Goal: Task Accomplishment & Management: Complete application form

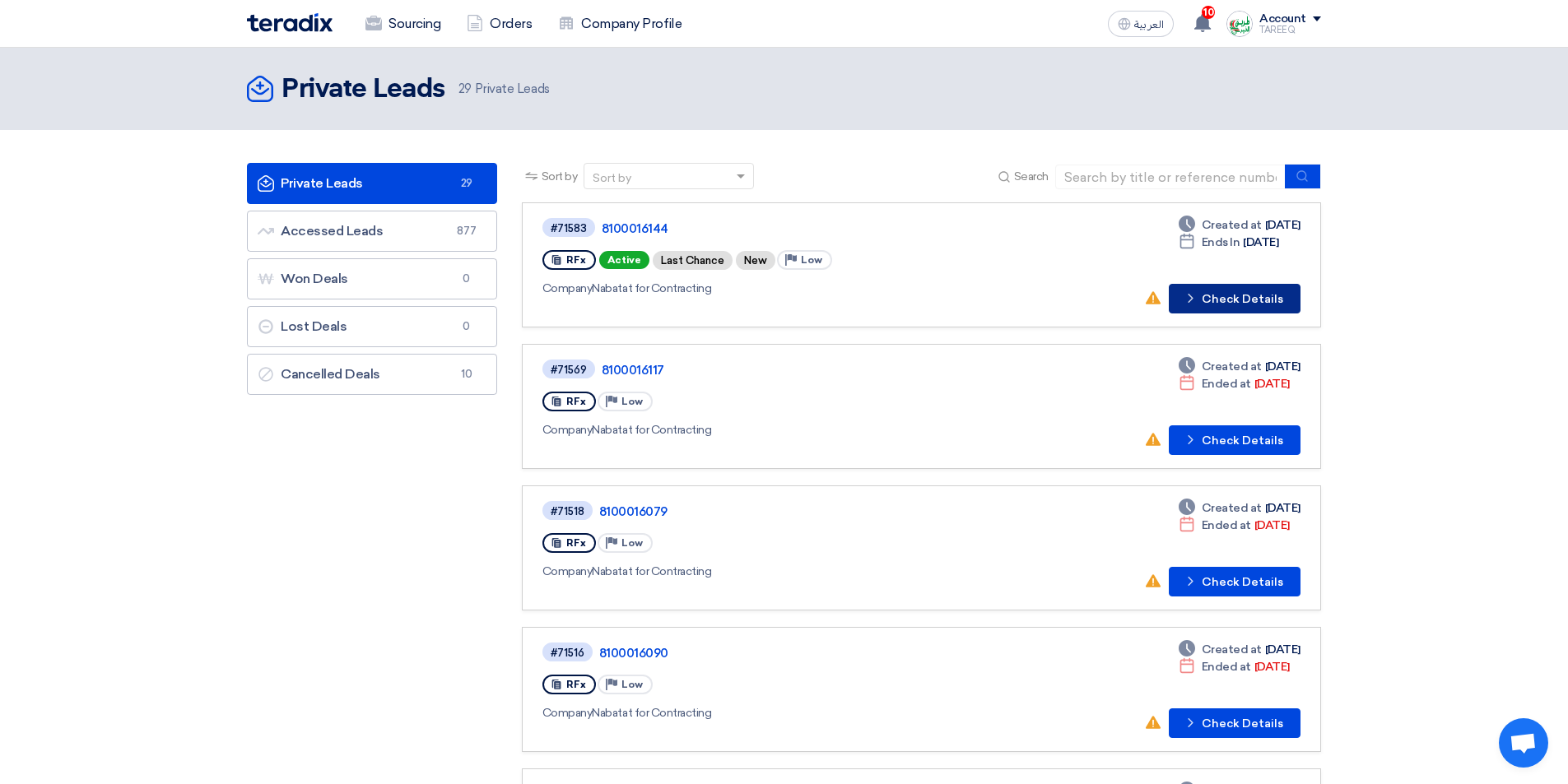
click at [1238, 302] on button "Check details Check Details" at bounding box center [1234, 299] width 132 height 29
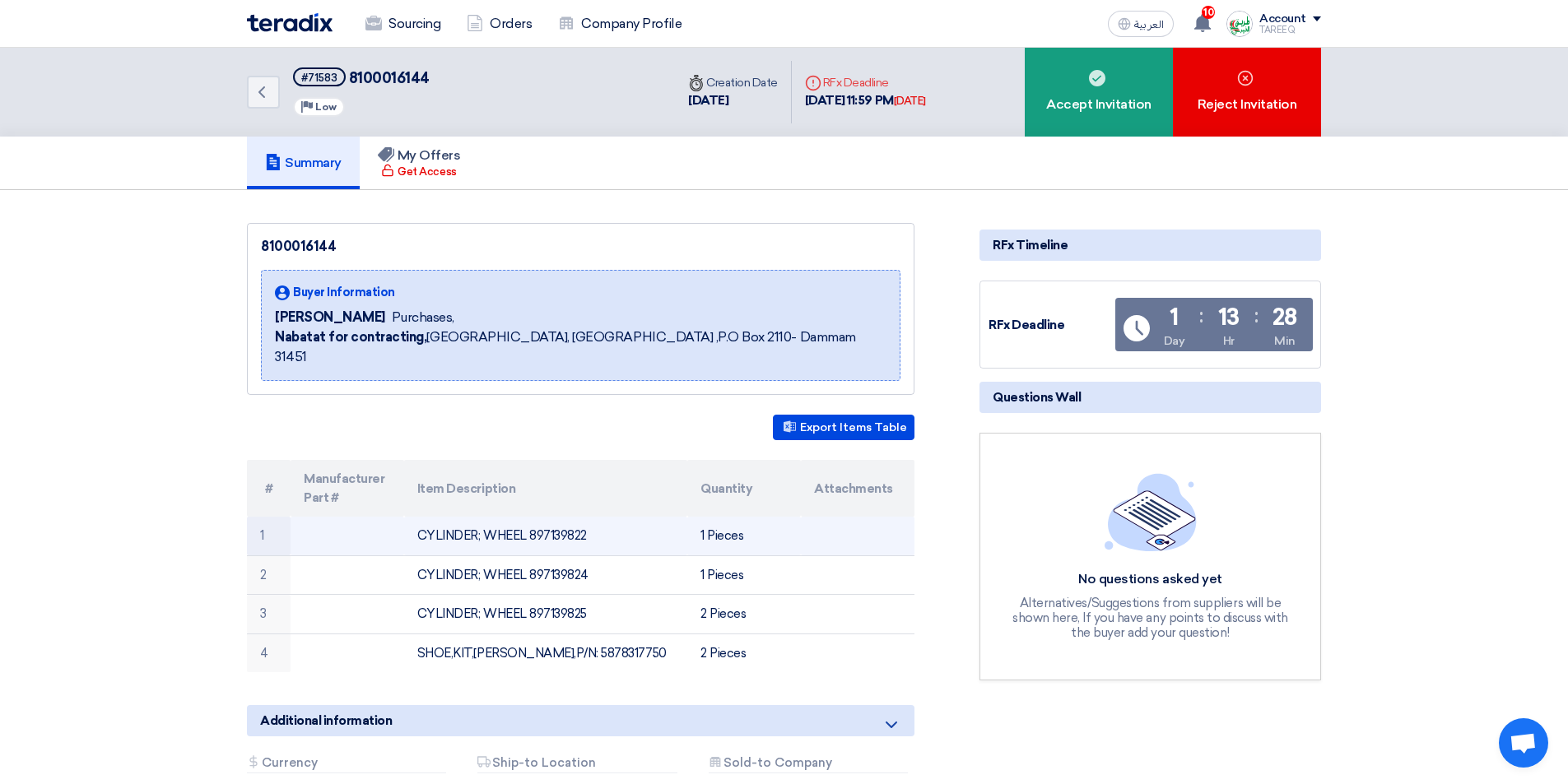
click at [560, 518] on td "CYLINDER; WHEEL 897139822" at bounding box center [545, 535] width 284 height 38
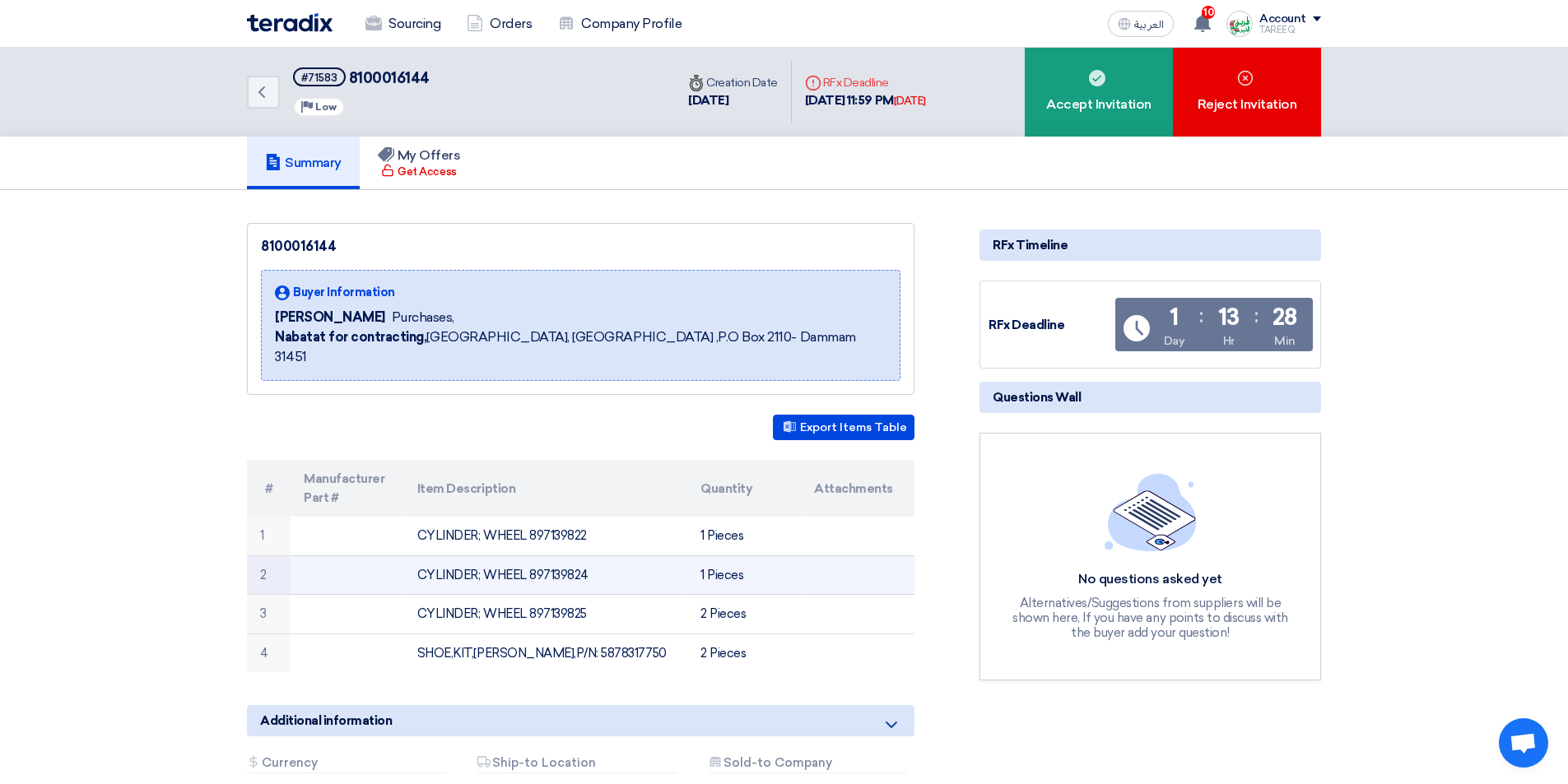
copy td "897139822"
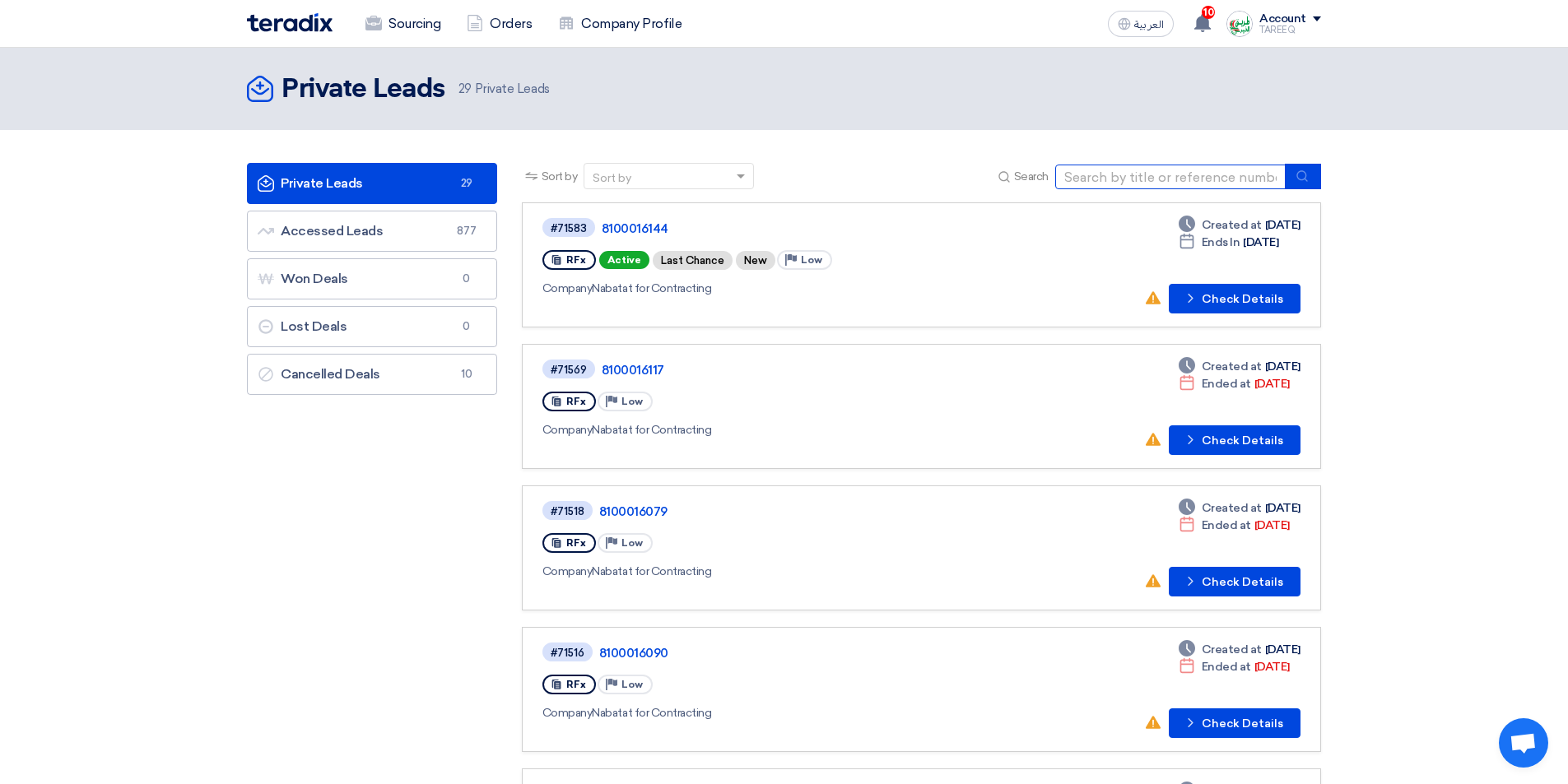
drag, startPoint x: 1092, startPoint y: 176, endPoint x: 1077, endPoint y: 184, distance: 17.0
click at [1092, 176] on input at bounding box center [1170, 177] width 231 height 25
type input "71582"
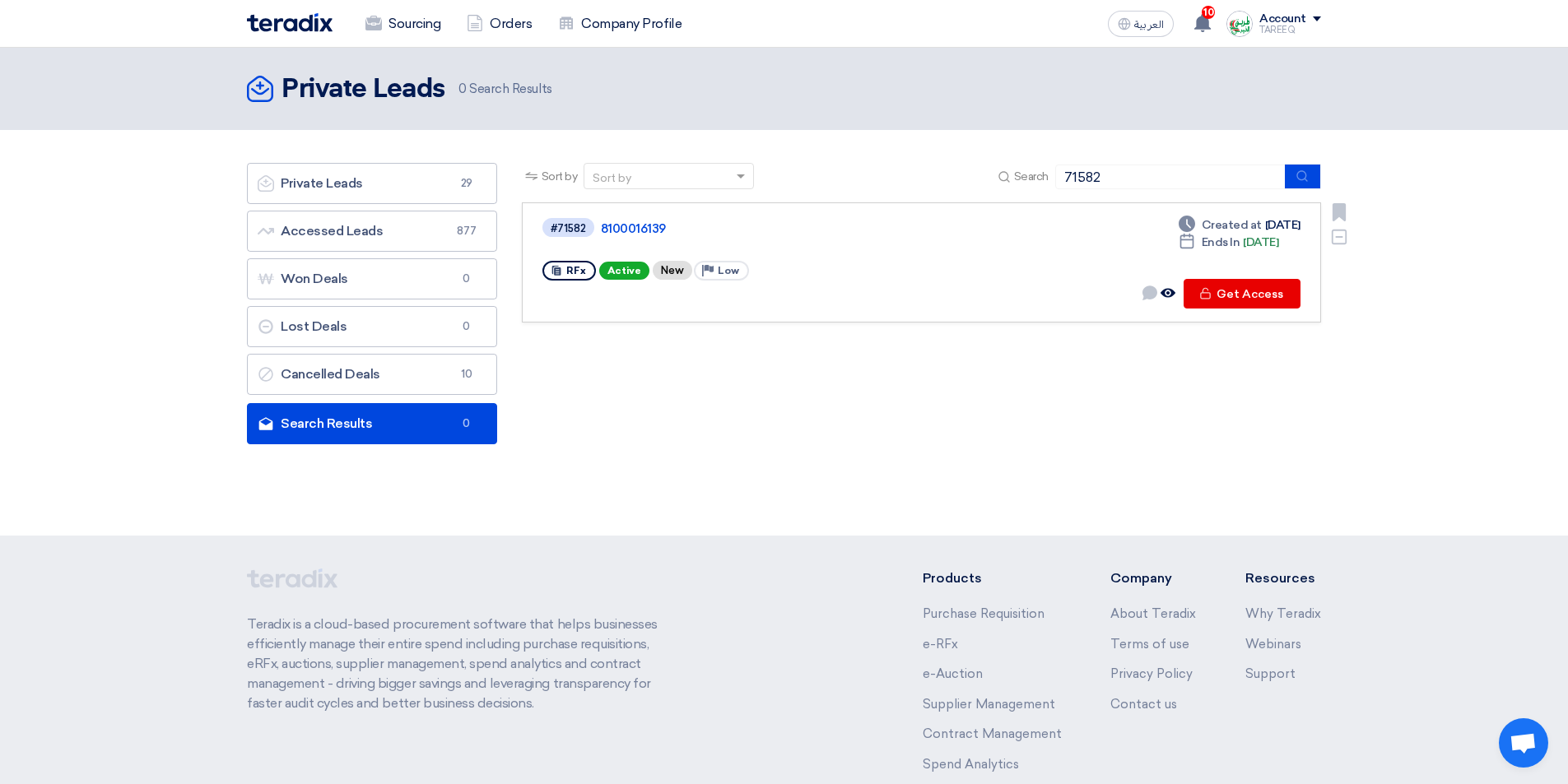
click at [647, 218] on div "#71582 8100016139" at bounding box center [779, 227] width 474 height 23
click at [648, 225] on link "8100016139" at bounding box center [806, 228] width 412 height 15
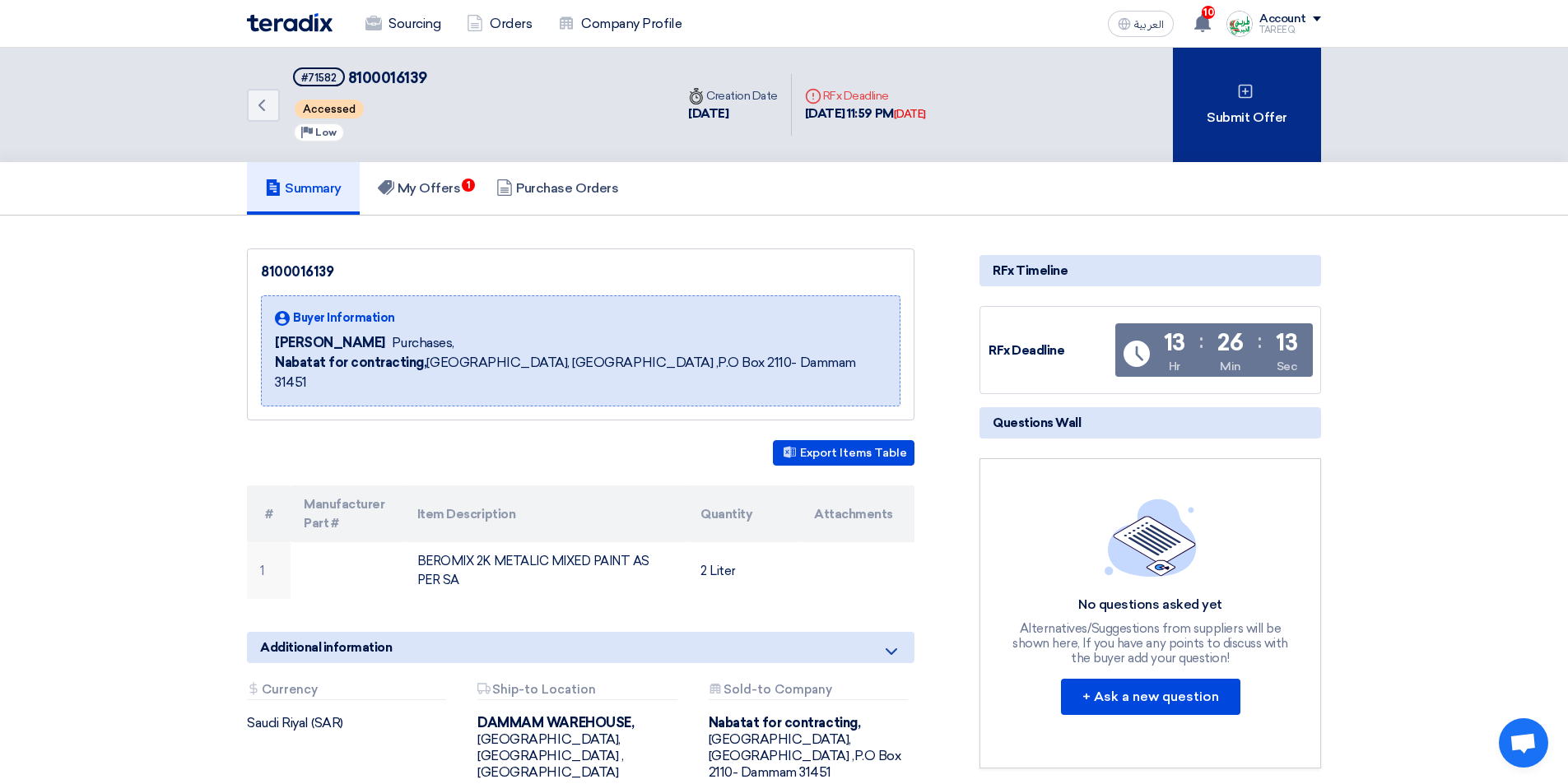
click at [1250, 99] on div "Submit Offer" at bounding box center [1247, 105] width 148 height 114
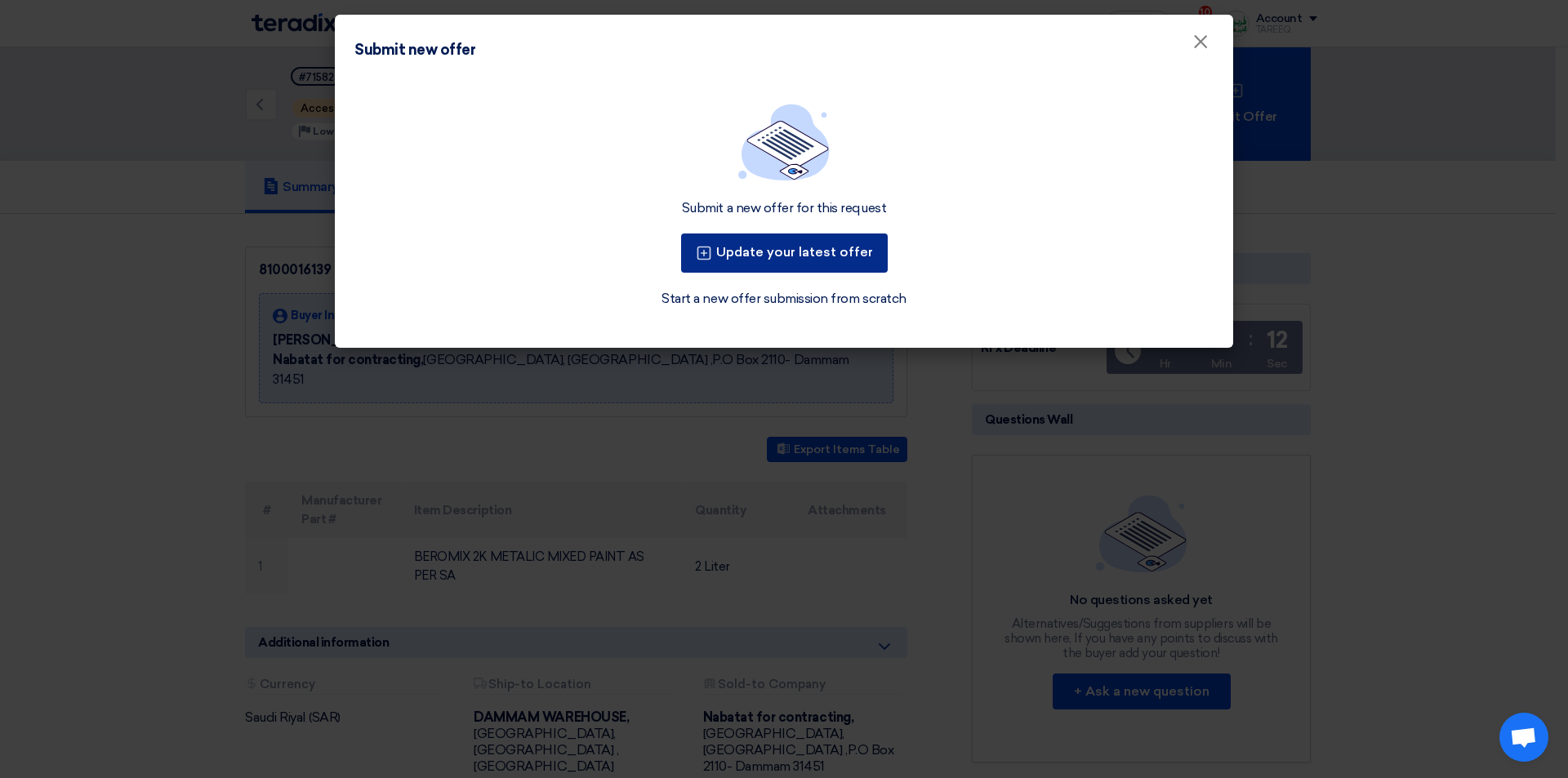
click at [797, 254] on button "Update your latest offer" at bounding box center [785, 253] width 207 height 39
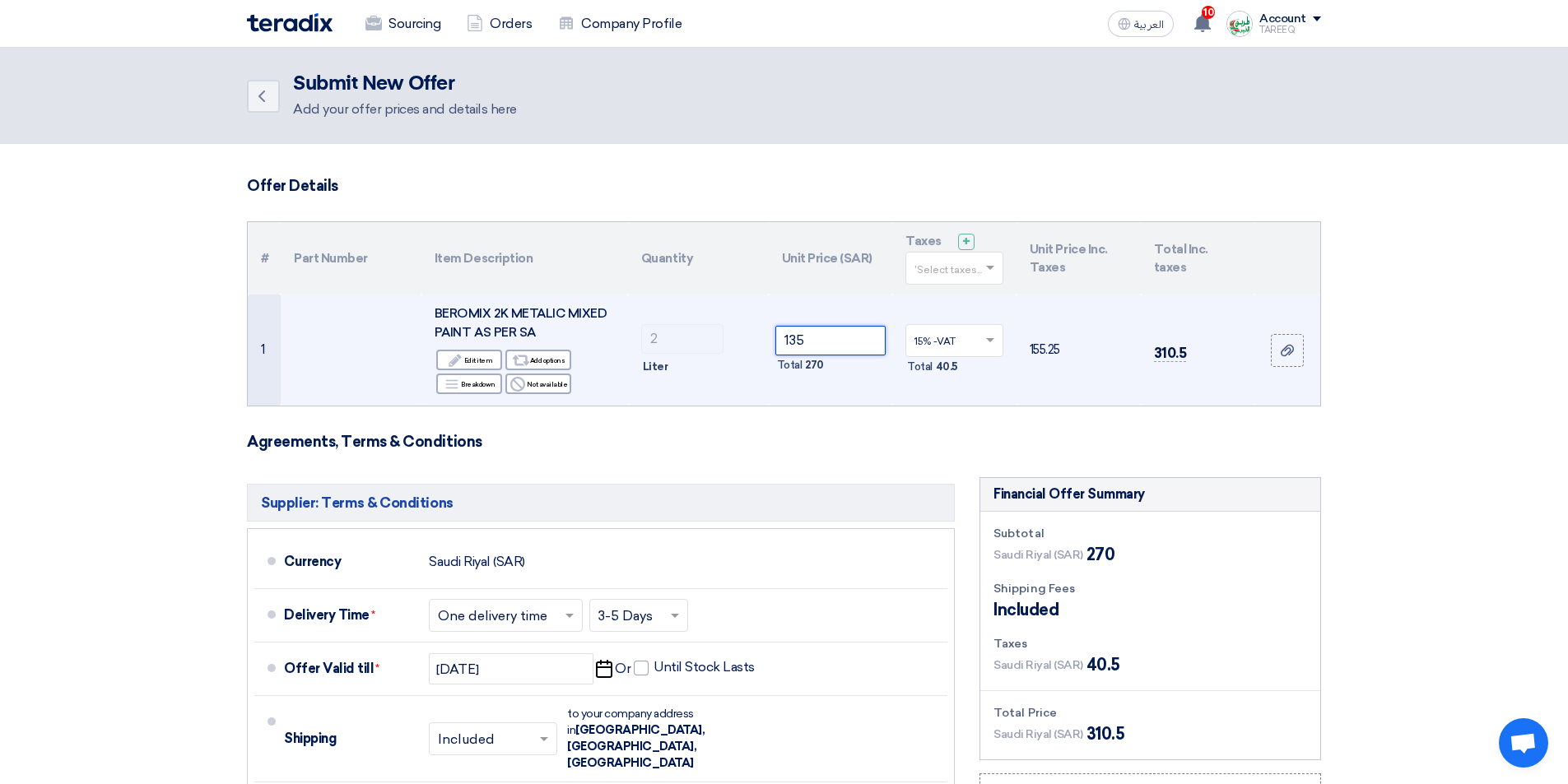
click at [675, 353] on tr "1 BEROMIX 2K METALIC MIXED PAINT AS PER SA Edit Edit item Alternative Add optio…" at bounding box center [783, 350] width 1072 height 111
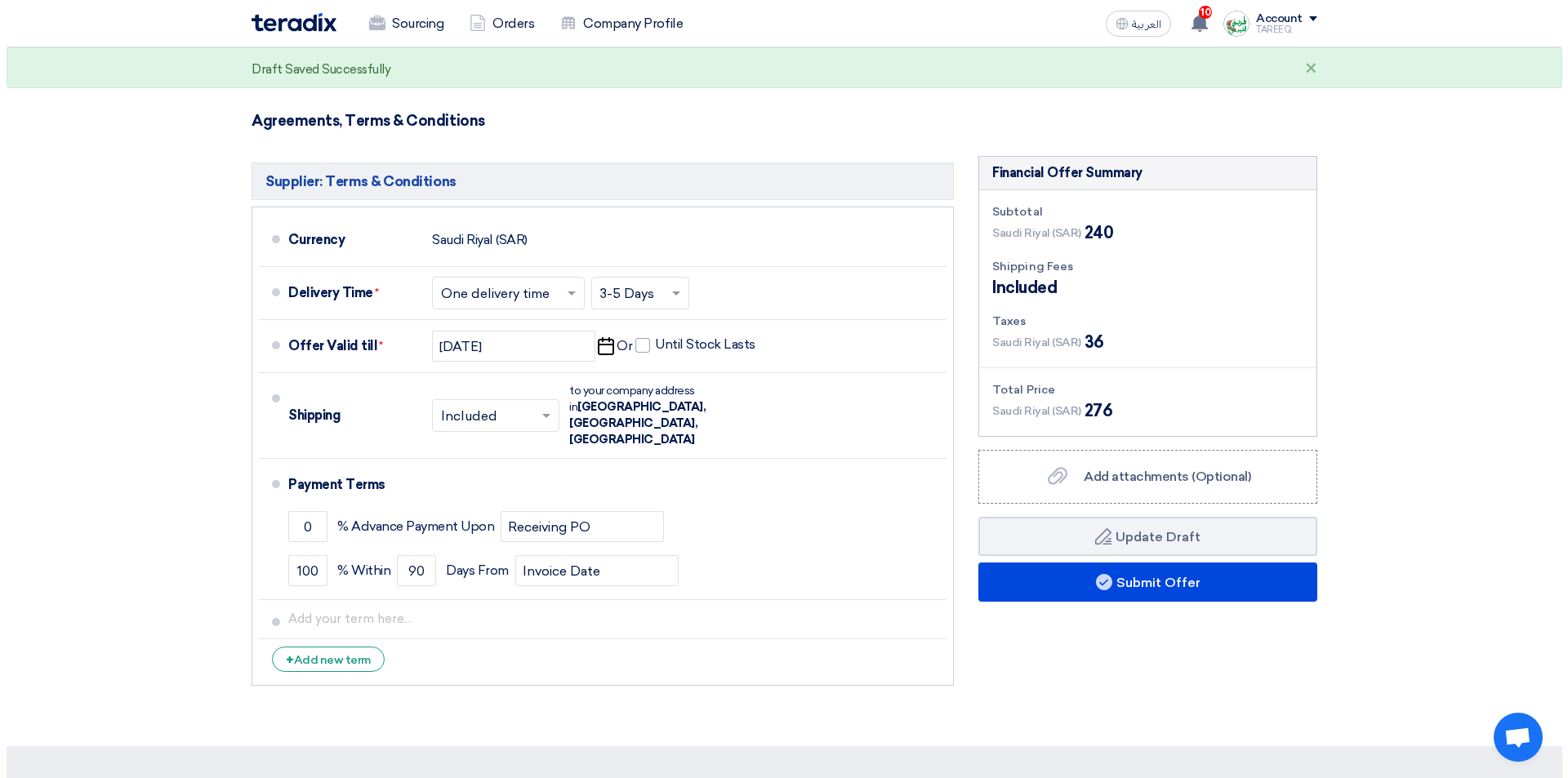
scroll to position [327, 0]
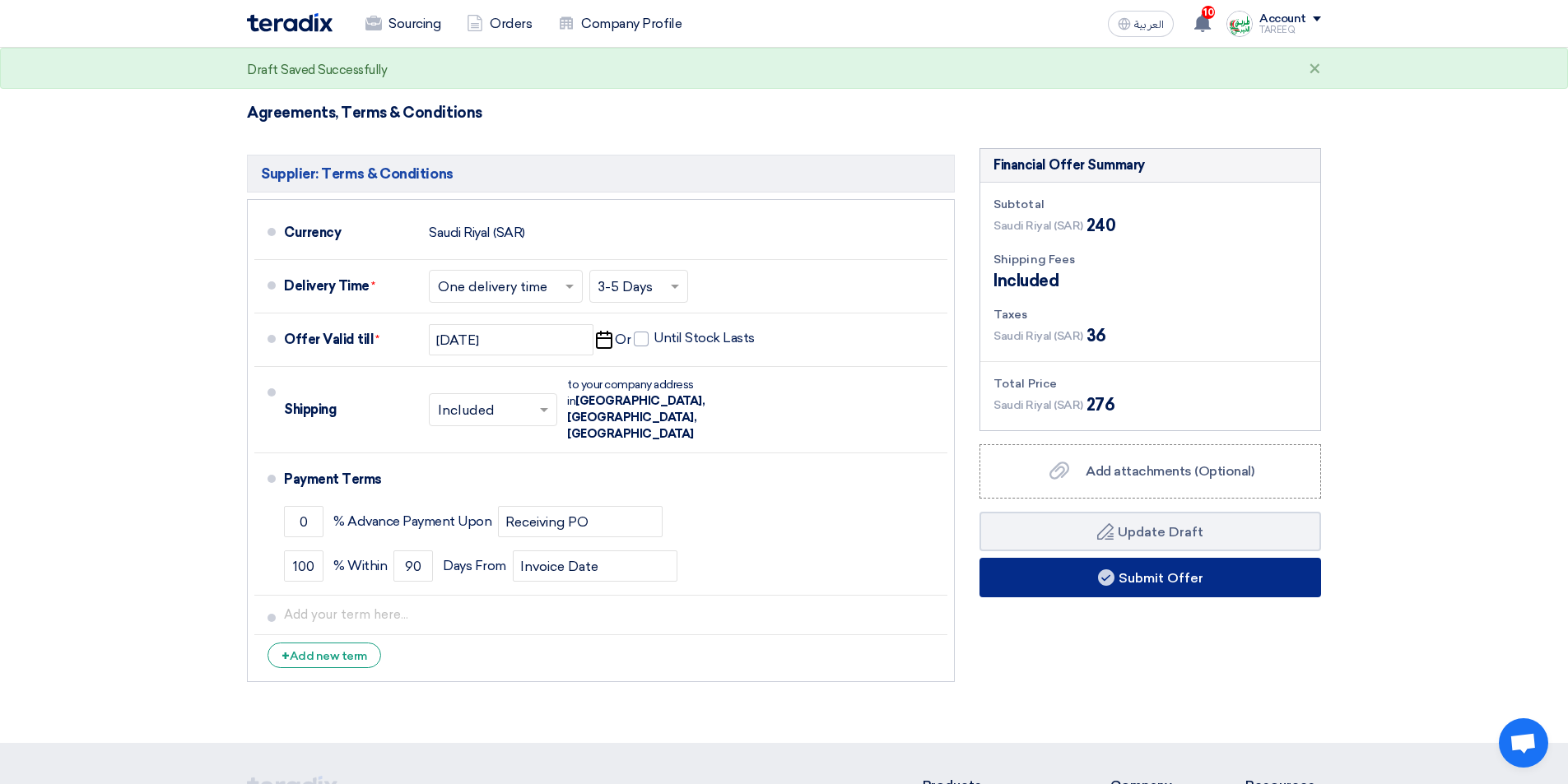
type input "120"
click at [1056, 576] on button "Submit Offer" at bounding box center [1150, 578] width 342 height 39
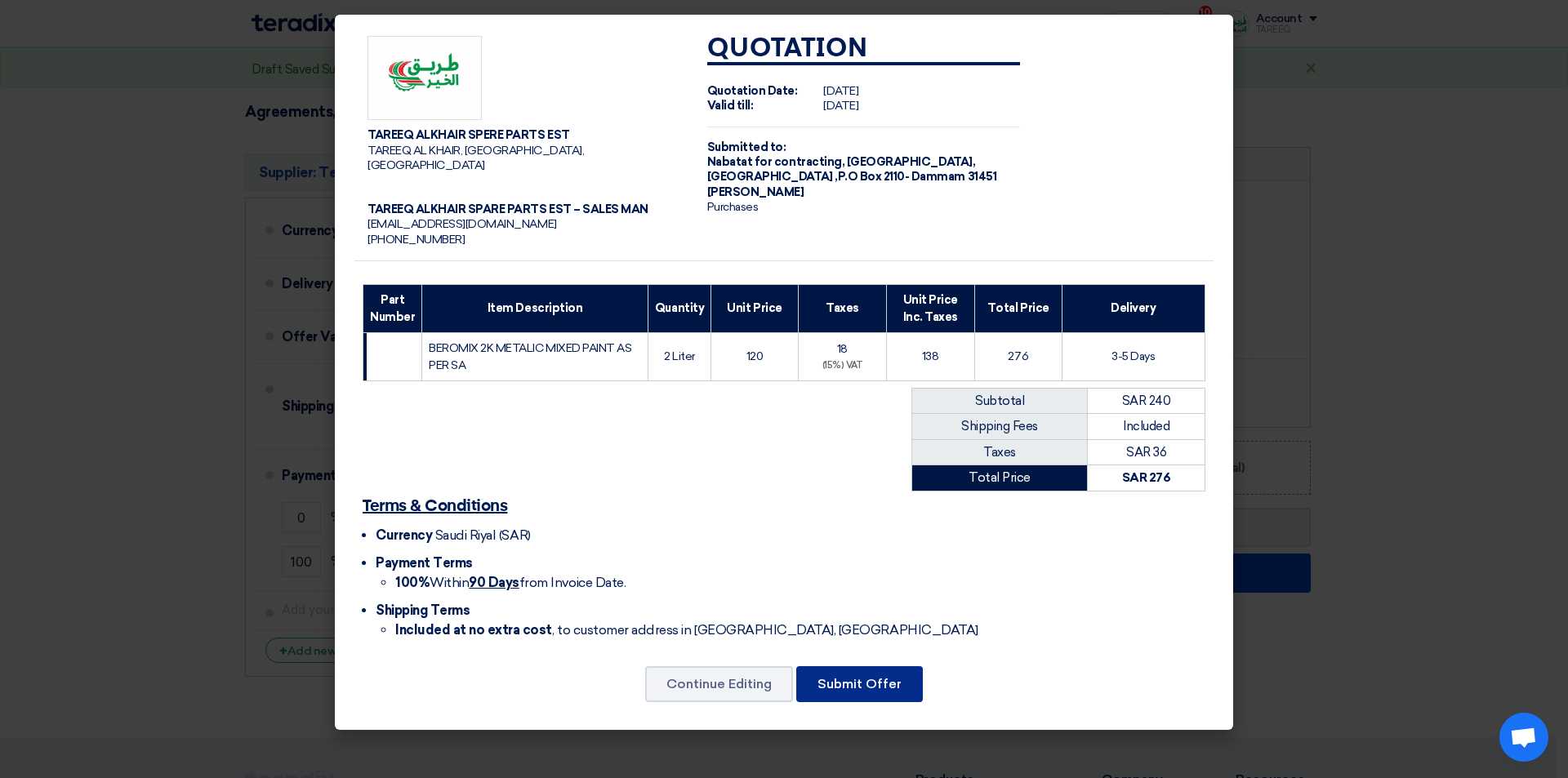
click at [814, 672] on button "Submit Offer" at bounding box center [860, 684] width 127 height 36
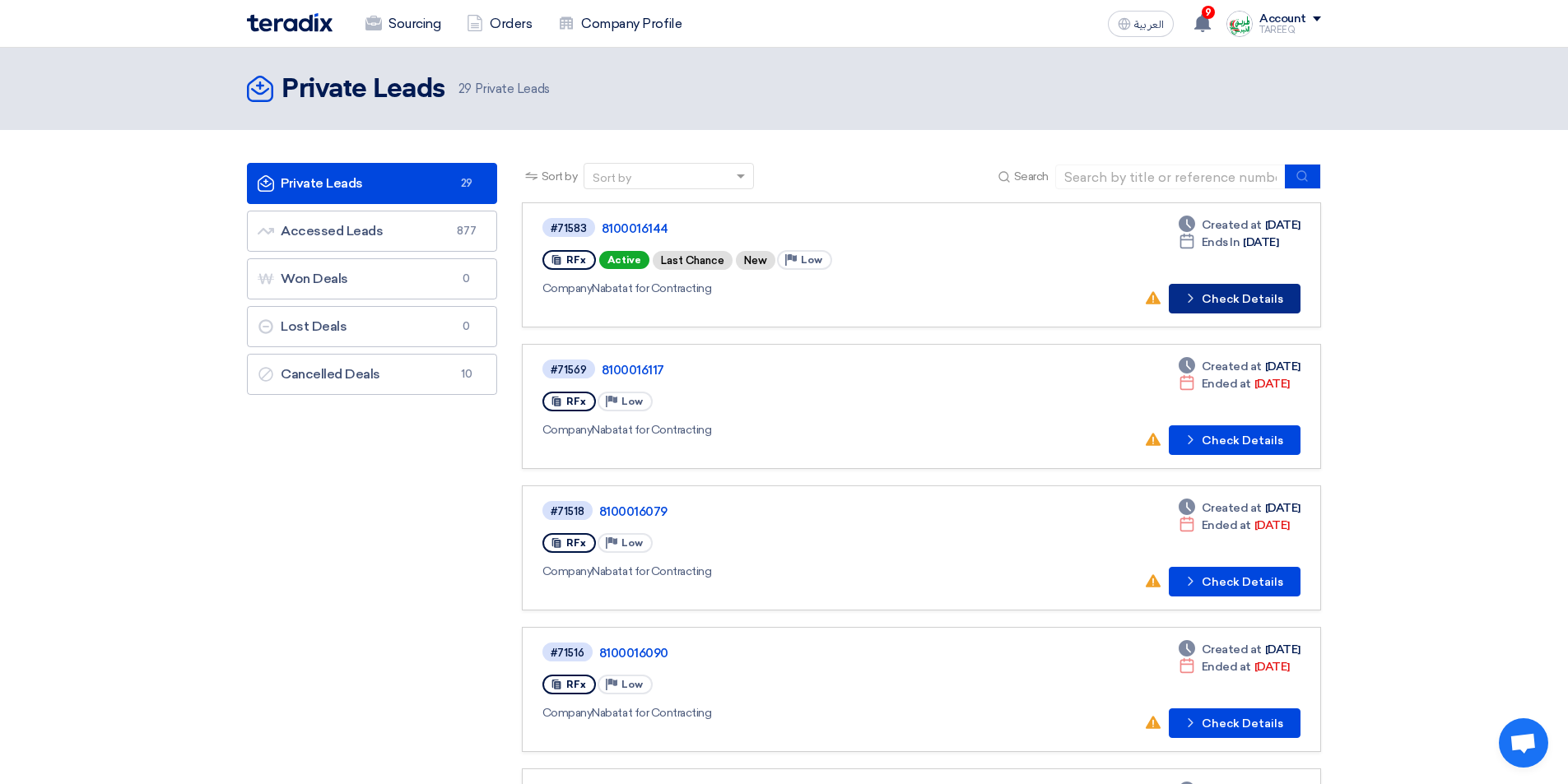
click at [1224, 289] on button "Check details Check Details" at bounding box center [1234, 299] width 132 height 29
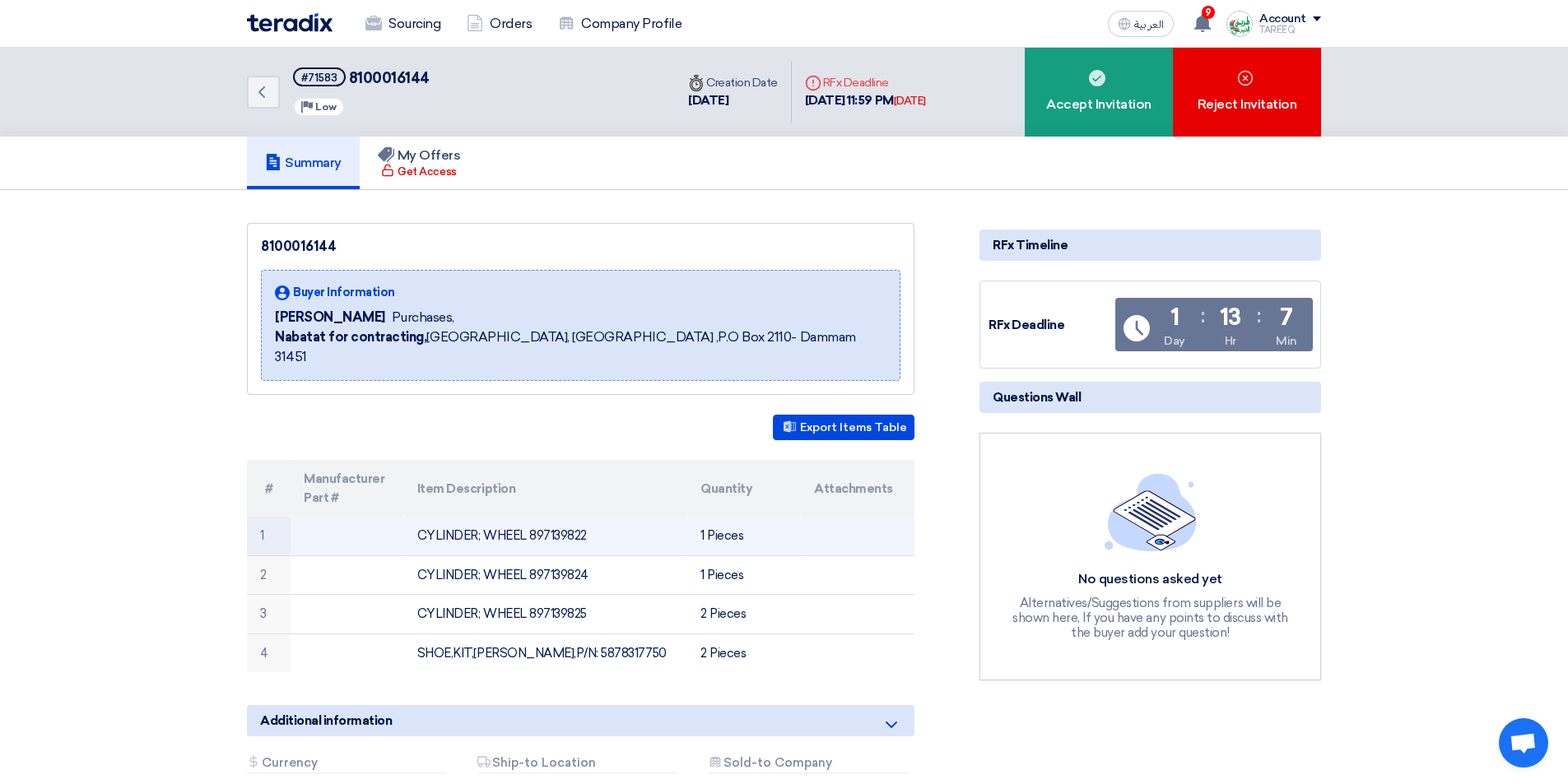
click at [555, 517] on td "CYLINDER; WHEEL 897139822" at bounding box center [545, 535] width 284 height 38
click at [561, 517] on td "CYLINDER; WHEEL 897139822" at bounding box center [545, 535] width 284 height 38
click at [574, 517] on td "CYLINDER; WHEEL 897139822" at bounding box center [545, 535] width 284 height 38
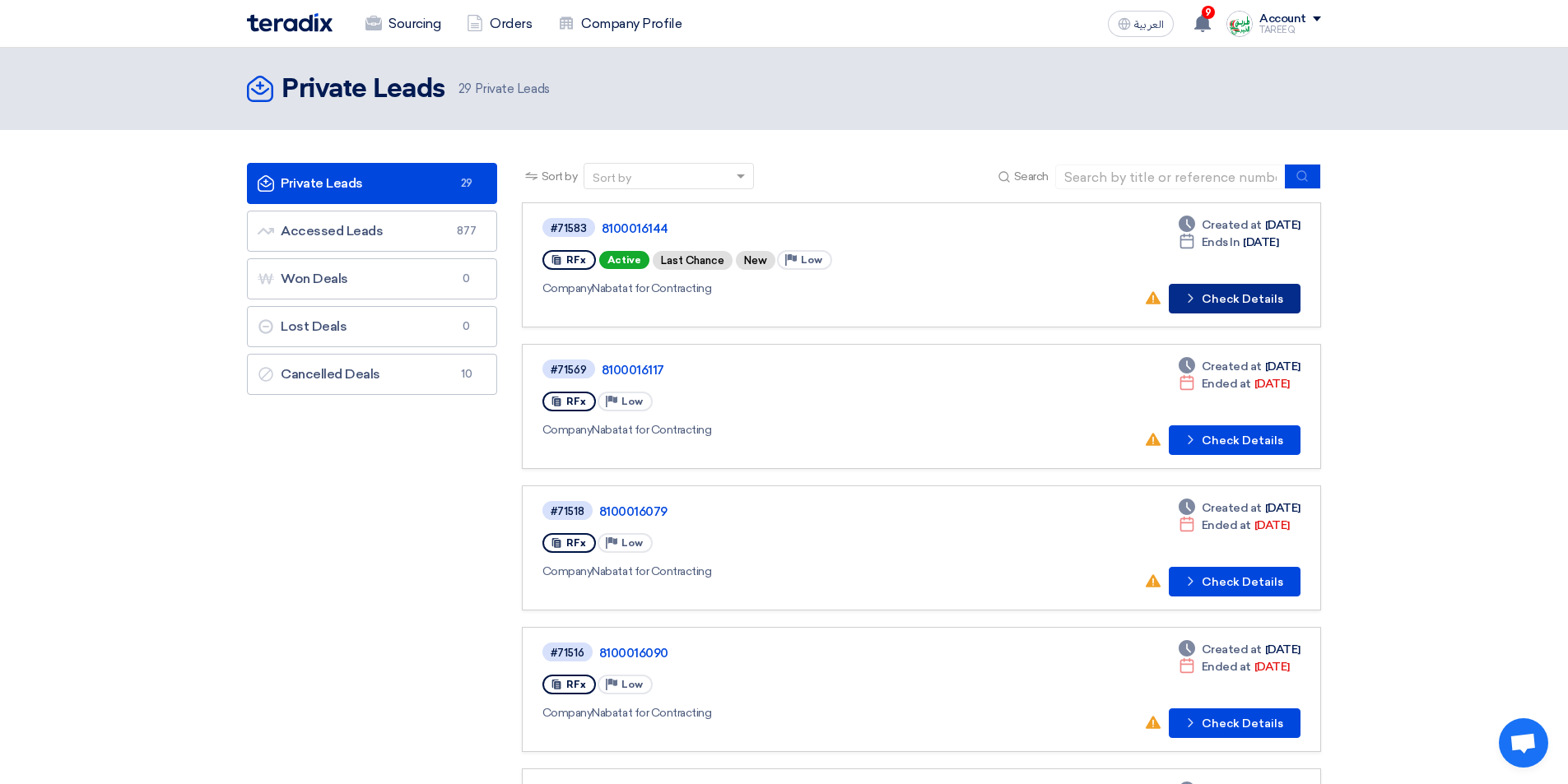
click at [1255, 305] on button "Check details Check Details" at bounding box center [1234, 299] width 132 height 29
